Goal: Task Accomplishment & Management: Complete application form

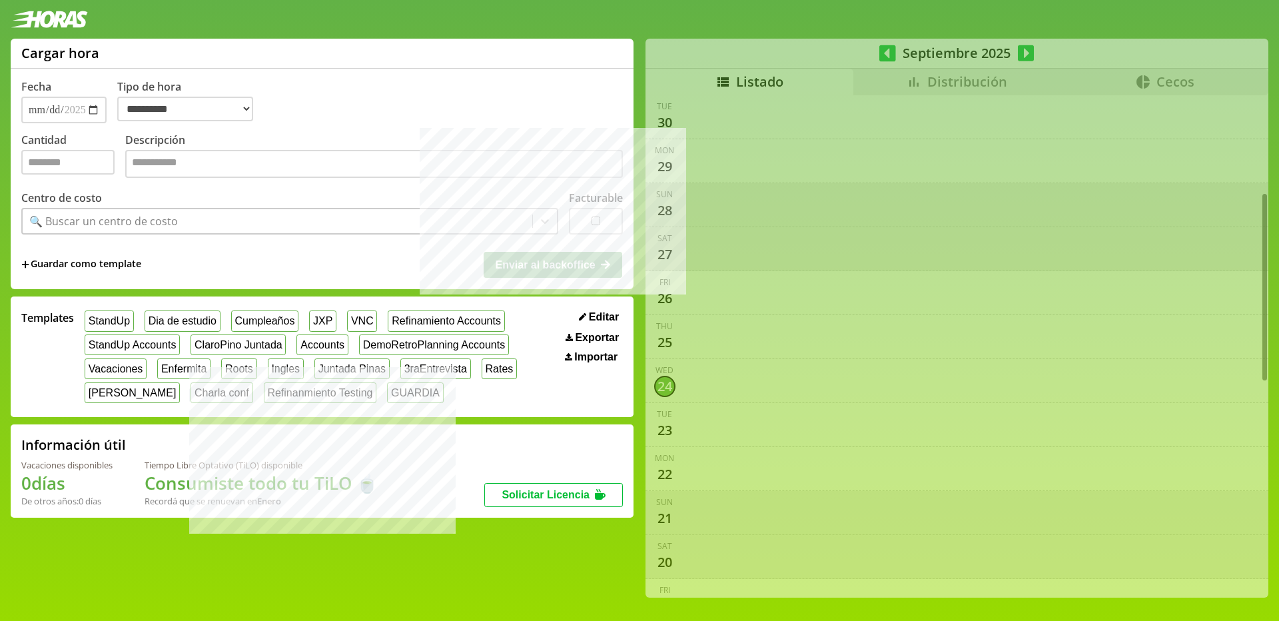
select select "**********"
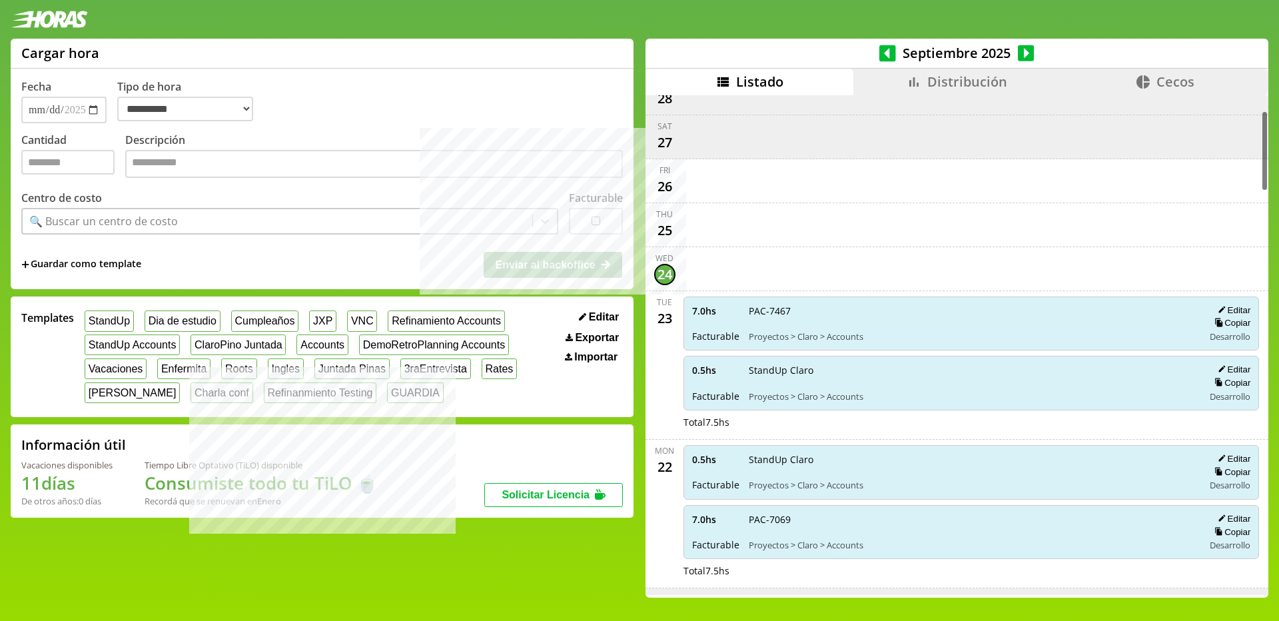
scroll to position [97, 0]
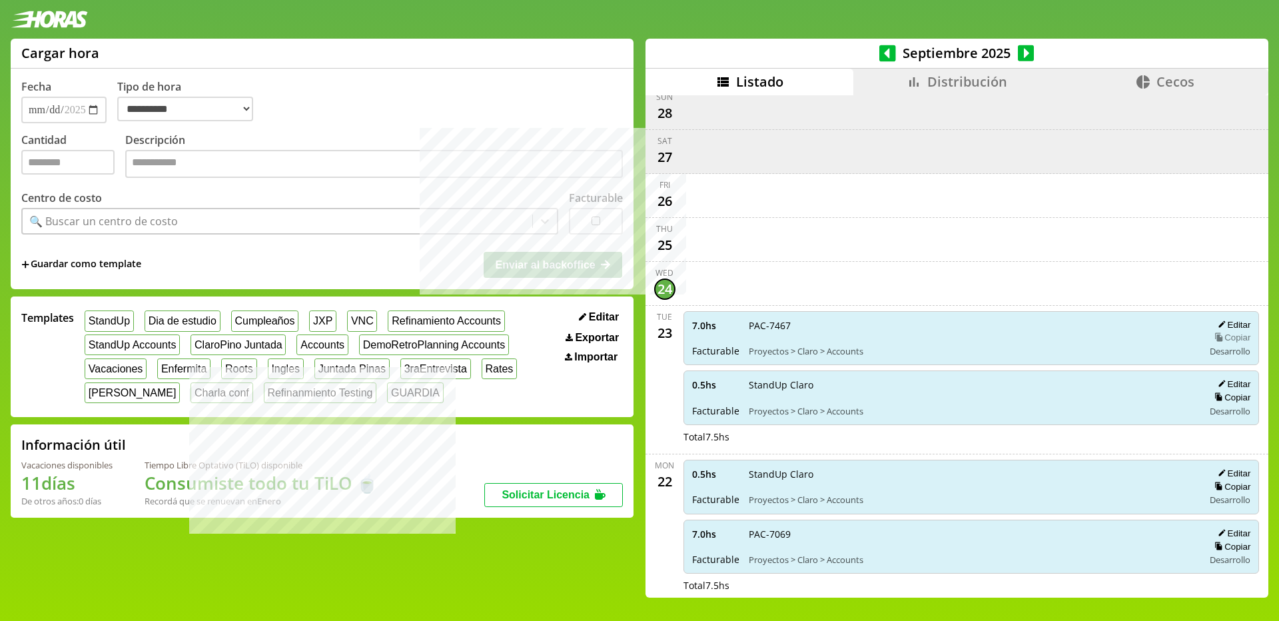
click at [1226, 338] on button "Copiar" at bounding box center [1230, 337] width 40 height 11
type input "*"
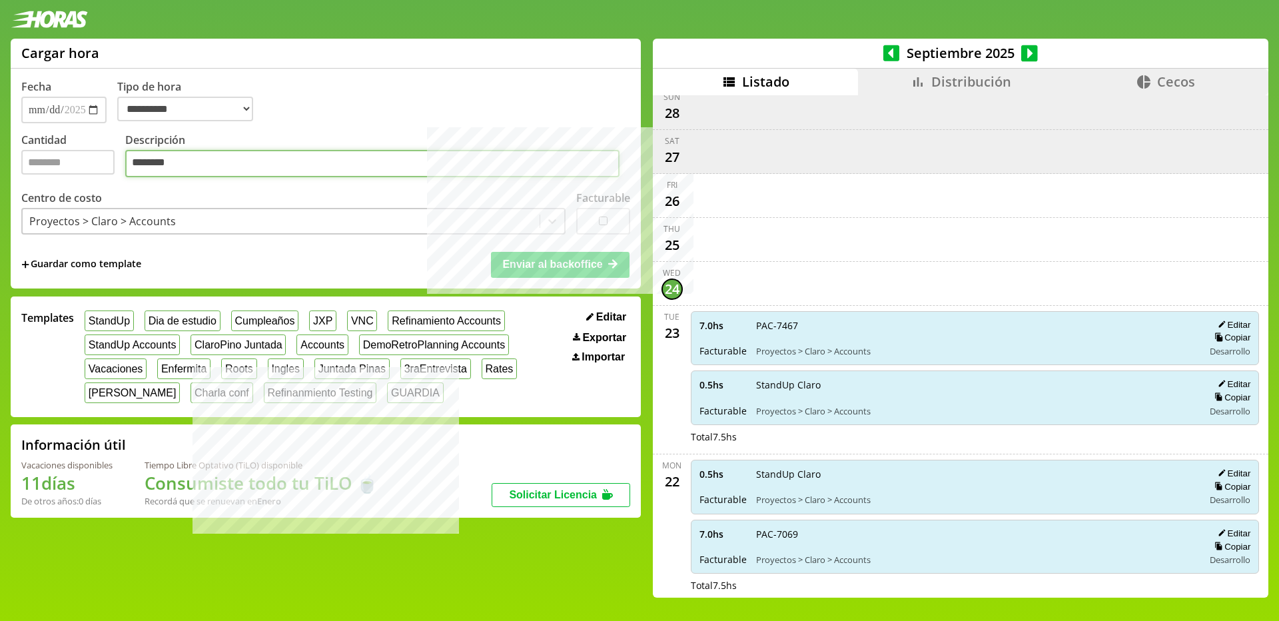
drag, startPoint x: 220, startPoint y: 171, endPoint x: 11, endPoint y: 158, distance: 208.9
click at [11, 158] on div "**********" at bounding box center [326, 164] width 630 height 250
paste textarea
type textarea "********"
click at [81, 175] on input "*" at bounding box center [67, 162] width 93 height 25
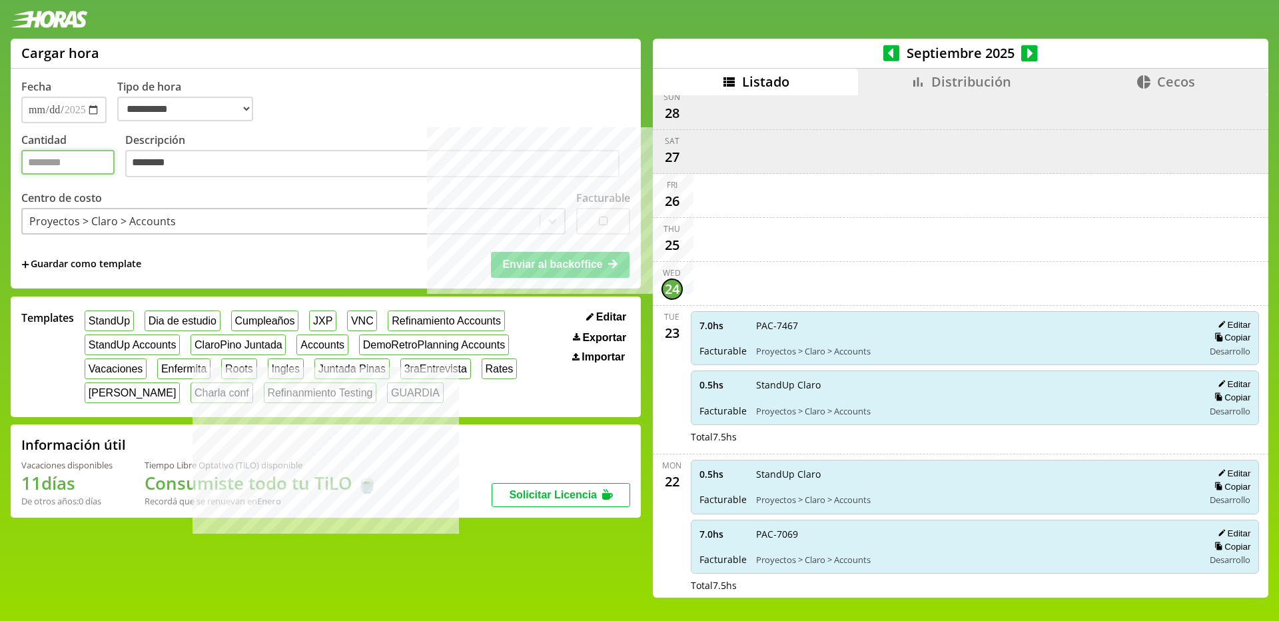
type input "*"
click at [491, 252] on button "Enviar al backoffice" at bounding box center [560, 264] width 139 height 25
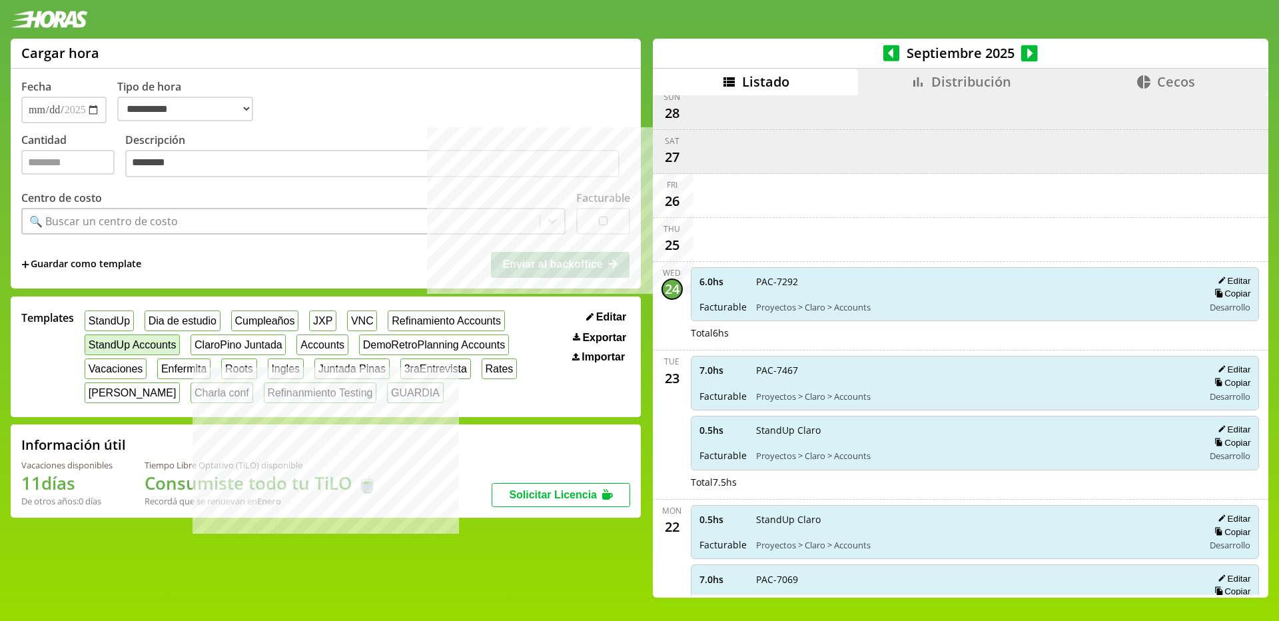
click at [136, 348] on button "StandUp Accounts" at bounding box center [132, 344] width 95 height 21
click at [536, 270] on span "Enviar al backoffice" at bounding box center [552, 263] width 100 height 11
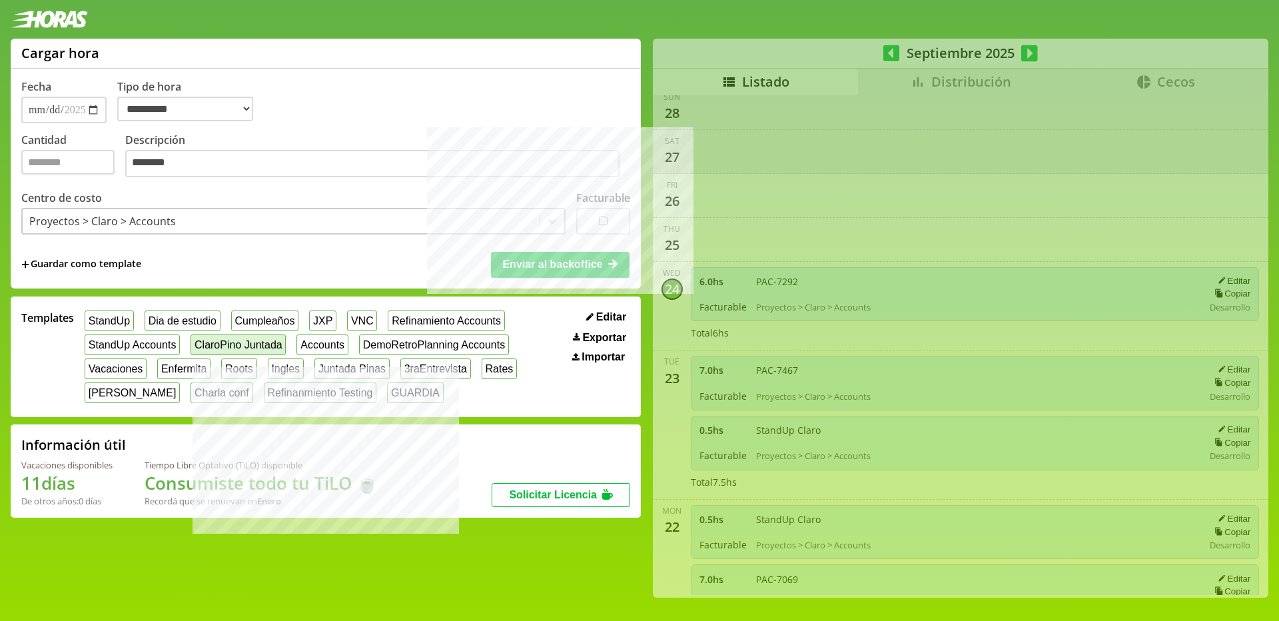
click at [224, 352] on button "ClaroPino Juntada" at bounding box center [237, 344] width 95 height 21
type input "*"
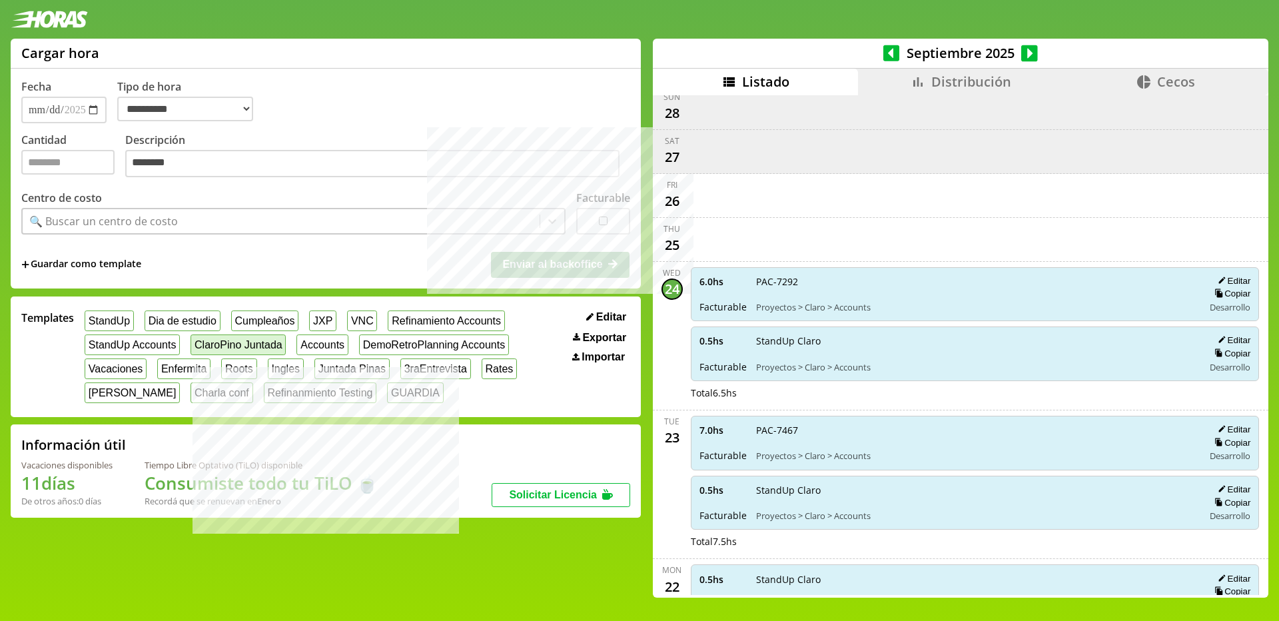
click at [254, 347] on button "ClaroPino Juntada" at bounding box center [237, 344] width 95 height 21
type input "*"
click at [577, 254] on div "Enviar al backoffice" at bounding box center [561, 264] width 140 height 27
click at [584, 260] on button "Enviar al backoffice" at bounding box center [560, 264] width 139 height 25
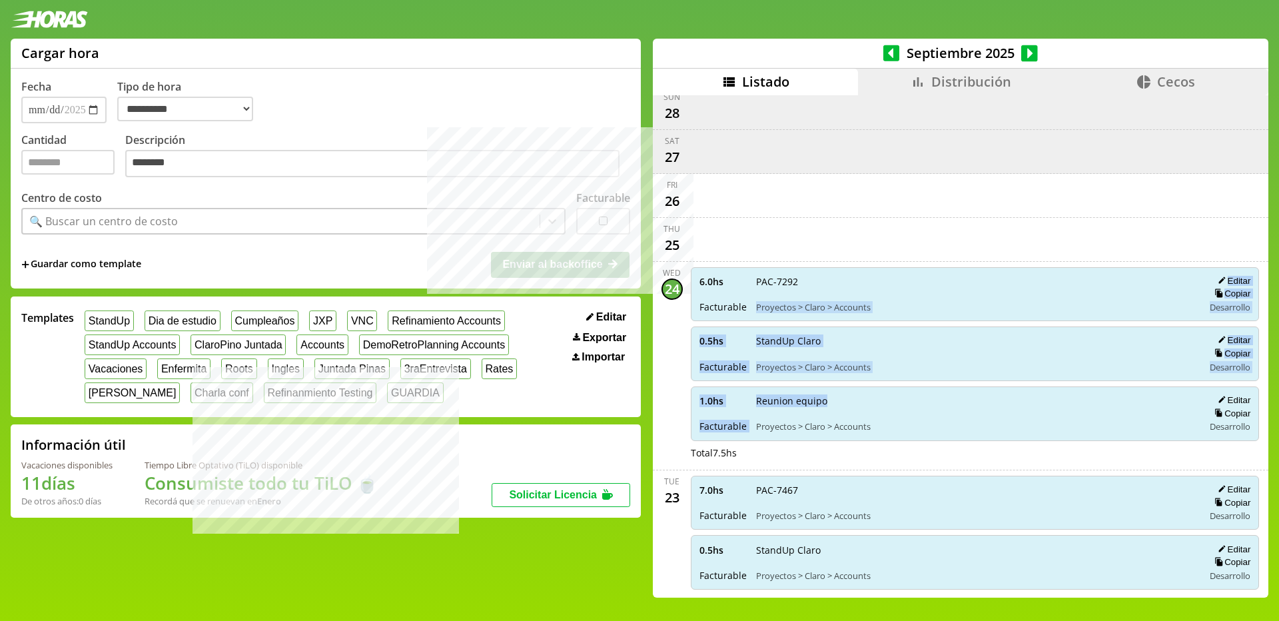
drag, startPoint x: 741, startPoint y: 289, endPoint x: 821, endPoint y: 397, distance: 134.3
click at [819, 397] on div "6.0 hs Facturable PAC-7292 Proyectos > Claro > Accounts Editar Copiar Desarroll…" at bounding box center [975, 365] width 574 height 197
click at [831, 398] on span "Reunion equipo" at bounding box center [975, 400] width 439 height 13
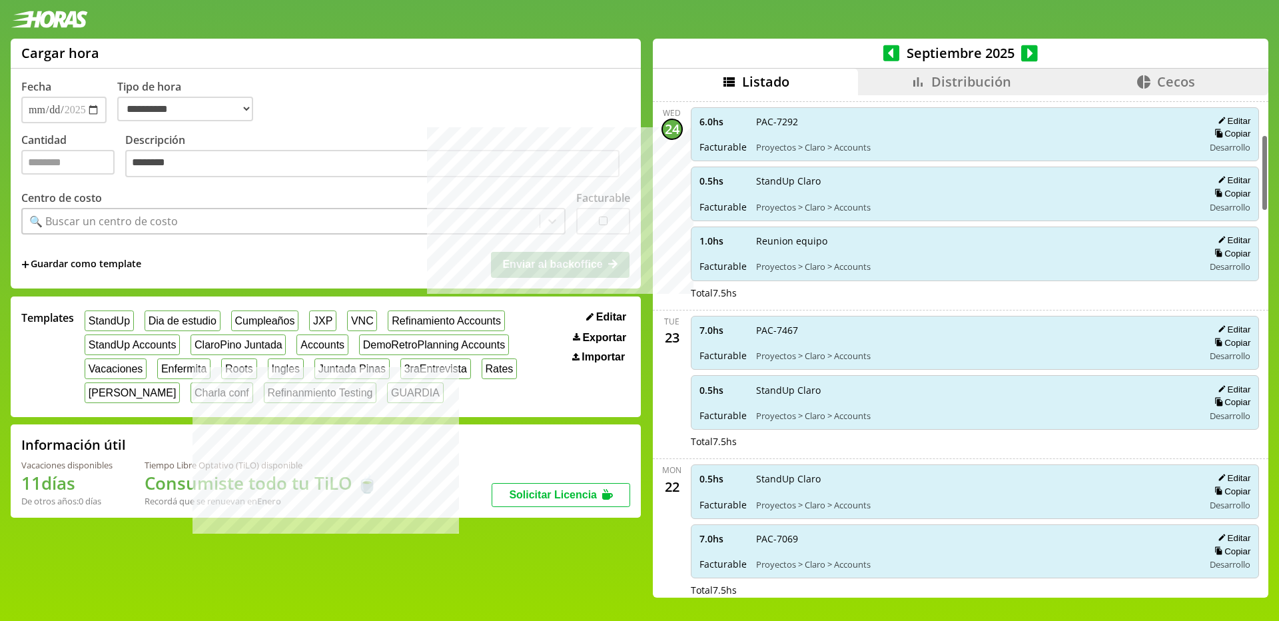
scroll to position [177, 0]
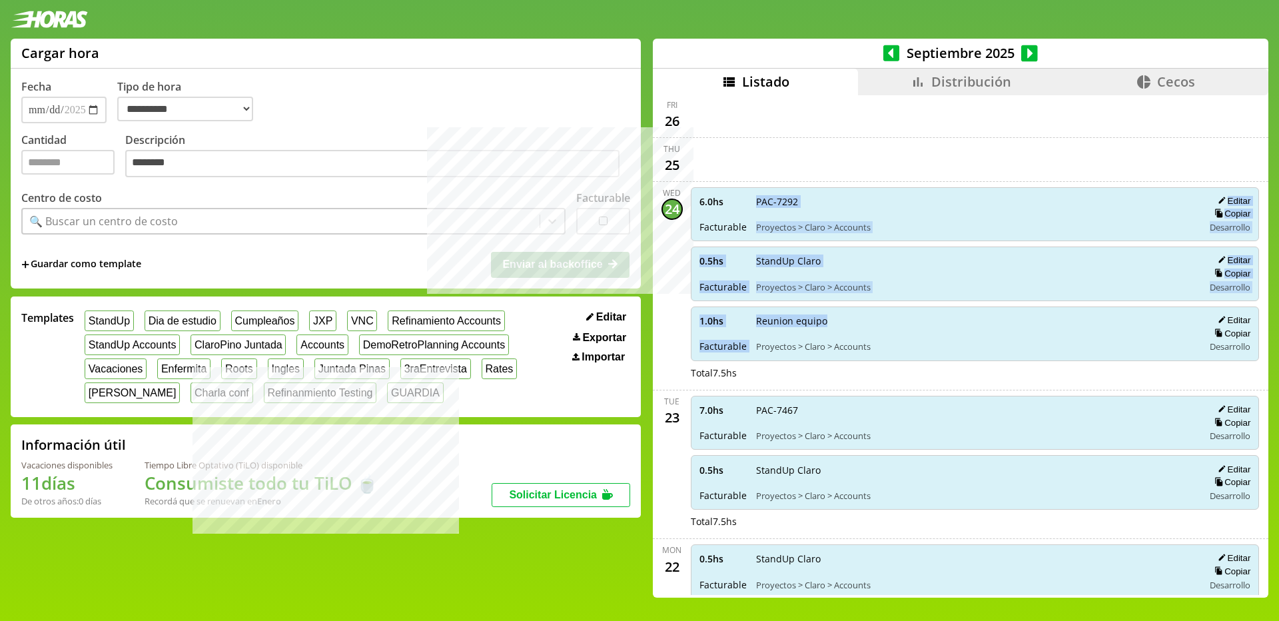
drag, startPoint x: 863, startPoint y: 320, endPoint x: 744, endPoint y: 204, distance: 165.8
click at [744, 204] on div "6.0 hs Facturable PAC-7292 Proyectos > Claro > Accounts Editar Copiar Desarroll…" at bounding box center [975, 285] width 574 height 197
click at [756, 202] on span "PAC-7292" at bounding box center [975, 201] width 439 height 13
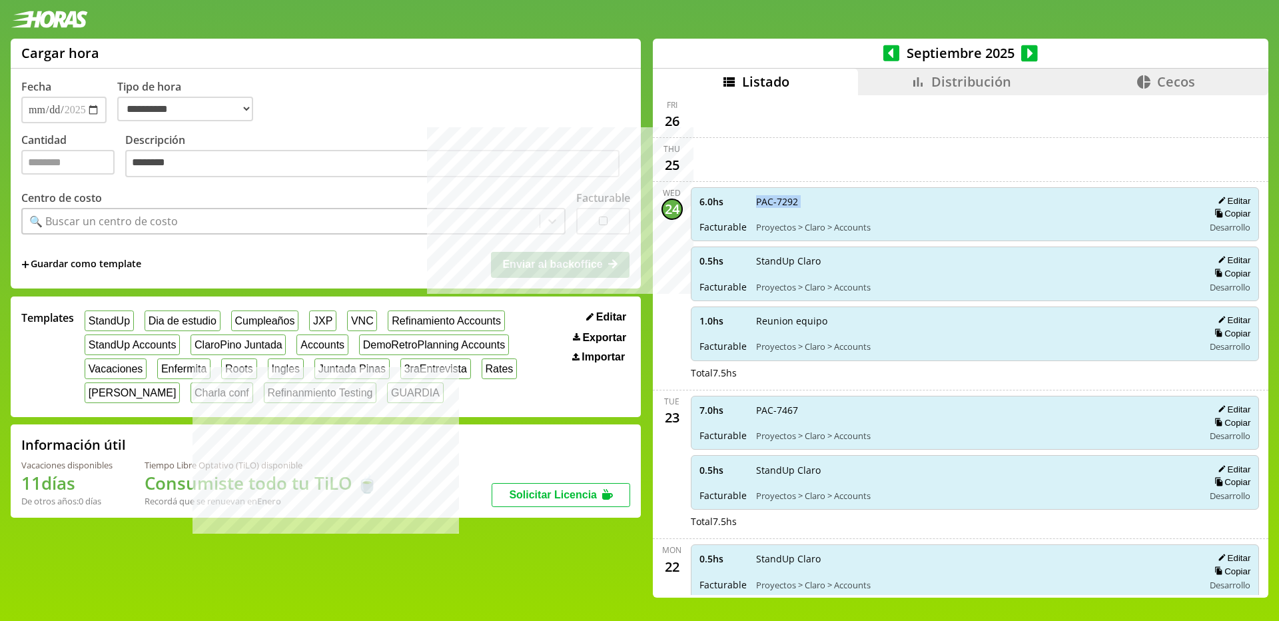
click at [756, 202] on span "PAC-7292" at bounding box center [975, 201] width 439 height 13
click at [803, 305] on div "6.0 hs Facturable PAC-7292 Proyectos > Claro > Accounts Editar Copiar Desarroll…" at bounding box center [975, 285] width 574 height 197
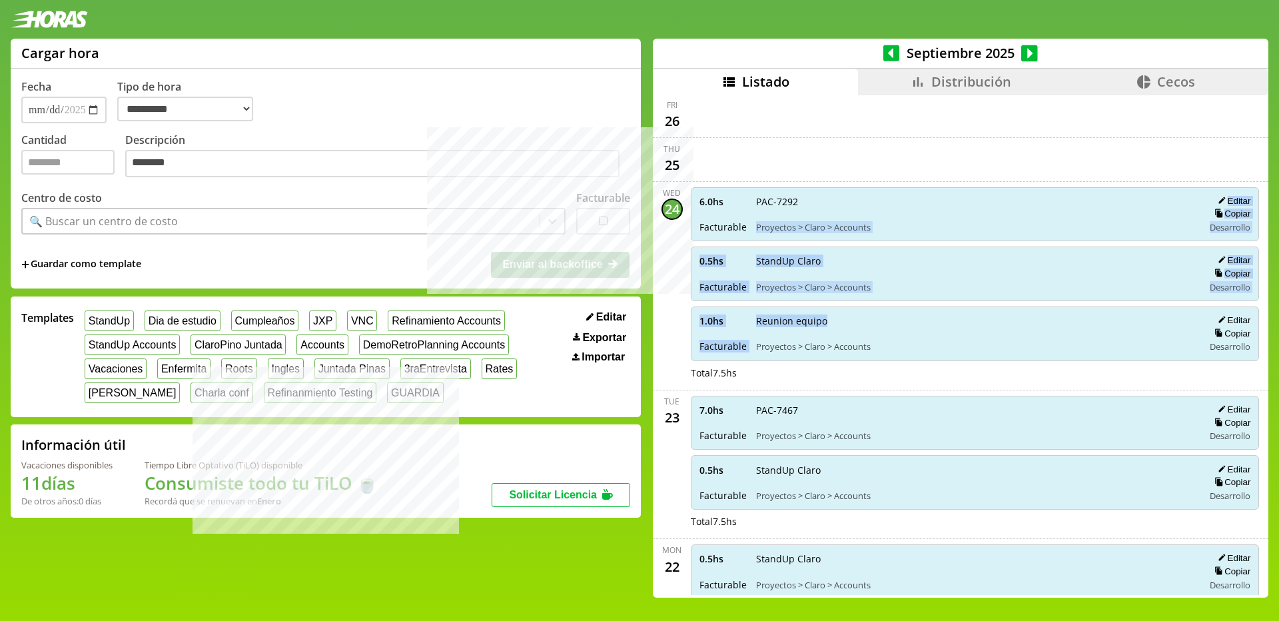
drag, startPoint x: 823, startPoint y: 326, endPoint x: 757, endPoint y: 209, distance: 134.5
click at [757, 209] on div "6.0 hs Facturable PAC-7292 Proyectos > Claro > Accounts Editar Copiar Desarroll…" at bounding box center [975, 285] width 574 height 197
click at [757, 209] on div "PAC-7292 Proyectos > Claro > Accounts" at bounding box center [975, 214] width 439 height 38
